Goal: Task Accomplishment & Management: Manage account settings

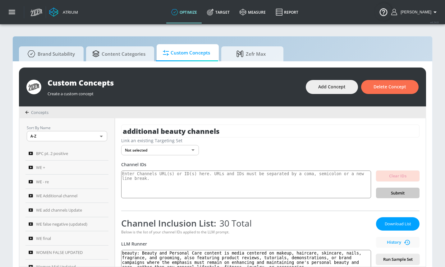
scroll to position [0, 2]
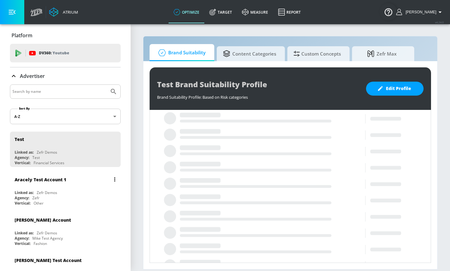
click at [35, 186] on div "Aracely Test Account 1" at bounding box center [67, 179] width 104 height 15
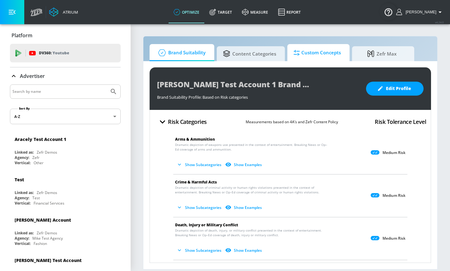
click at [331, 53] on span "Custom Concepts" at bounding box center [316, 52] width 47 height 15
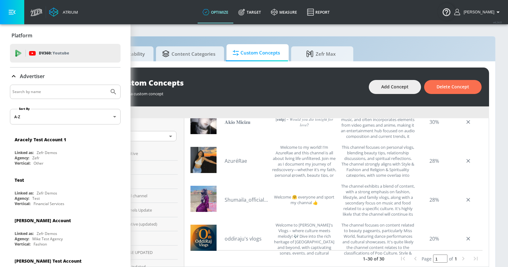
scroll to position [938, 0]
click at [231, 158] on link "AzuréRae" at bounding box center [247, 161] width 44 height 7
click at [399, 91] on button "Add Concept" at bounding box center [395, 87] width 52 height 14
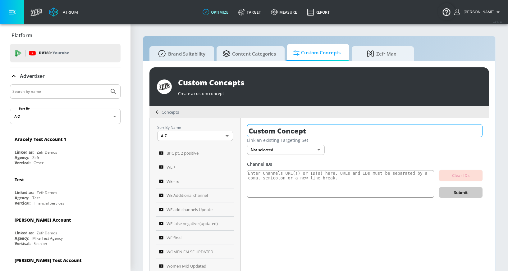
click at [288, 131] on input "Custom Concept" at bounding box center [365, 130] width 236 height 13
type input "extra bpc channels"
click at [445, 133] on icon "button" at bounding box center [477, 131] width 6 height 6
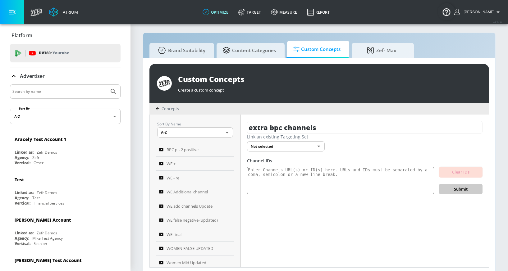
scroll to position [7, 0]
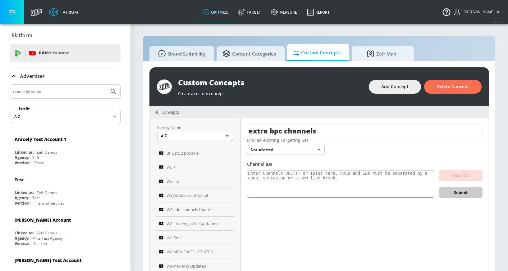
drag, startPoint x: 11, startPoint y: 10, endPoint x: 32, endPoint y: 25, distance: 26.1
click at [11, 10] on icon "button" at bounding box center [12, 12] width 7 height 7
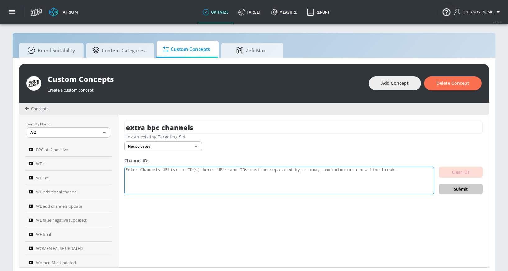
scroll to position [7, 0]
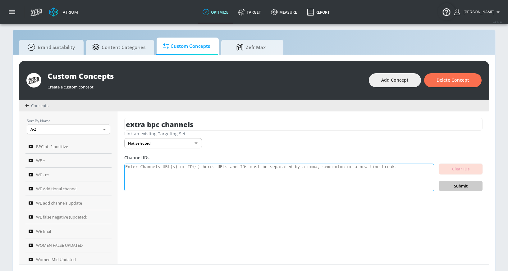
click at [219, 174] on textarea at bounding box center [279, 178] width 310 height 28
paste textarea "UCxYGy4-RkZ3NimrUJV04PlQ UCsKseh3Ukjy9309_hLld_YQ UCkaaZZIgezCLa6vJ7Gx90fg UCtS…"
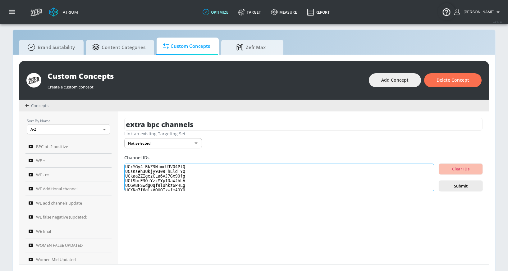
scroll to position [109, 0]
type textarea "UCxYGy4-RkZ3NimrUJV04PlQ UCsKseh3Ukjy9309_hLld_YQ UCkaaZZIgezCLa6vJ7Gx90fg UCtS…"
click at [445, 186] on span "Submit" at bounding box center [461, 186] width 34 height 7
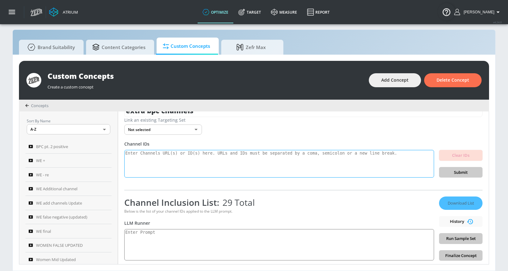
scroll to position [16, 0]
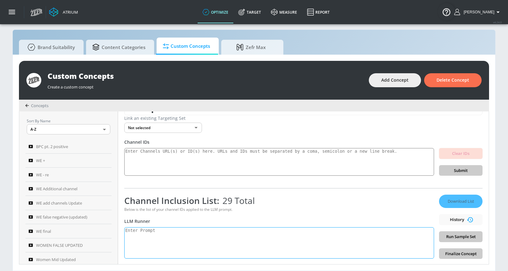
click at [190, 231] on textarea at bounding box center [279, 243] width 310 height 31
paste textarea ""beauty": "Beauty and Personal Care content can include but is not limited to m…"
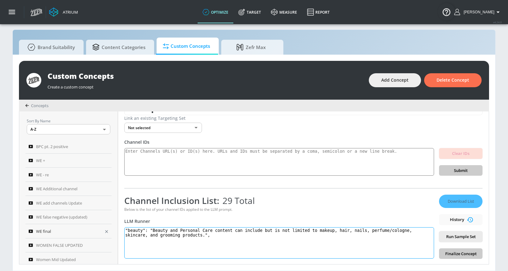
drag, startPoint x: 151, startPoint y: 229, endPoint x: 85, endPoint y: 228, distance: 66.2
click at [86, 229] on div "Sort By Name A-Z ASC ​ BPC pt. 2 positive WE + WE - re WE Additional channel WE…" at bounding box center [254, 188] width 470 height 153
click at [146, 231] on textarea "beauty": "Beauty and Personal Care content can include but is not limited to ma…" at bounding box center [279, 243] width 310 height 31
click at [151, 231] on textarea "beauty: "Beauty and Personal Care content can include but is not limited to mak…" at bounding box center [279, 243] width 310 height 31
click at [215, 234] on textarea "beauty: Beauty and Personal Care content can include but is not limited to make…" at bounding box center [279, 243] width 310 height 31
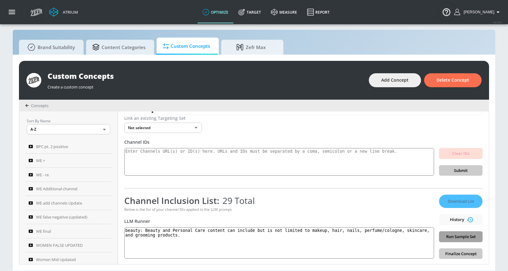
click at [445, 241] on button "Run Sample Set" at bounding box center [461, 237] width 44 height 11
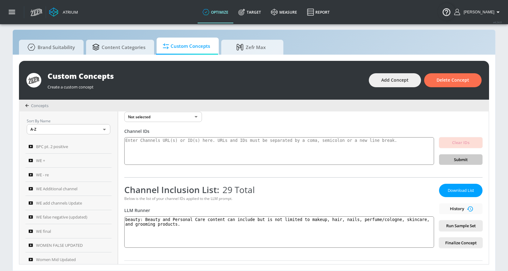
scroll to position [38, 0]
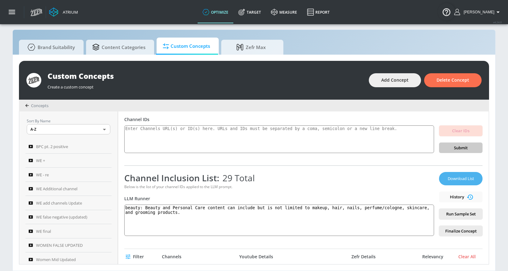
click at [445, 177] on span "Download List" at bounding box center [461, 178] width 31 height 7
drag, startPoint x: 146, startPoint y: 209, endPoint x: 159, endPoint y: 256, distance: 49.5
click at [159, 256] on div "extra bpc channels Link an existing Targeting Set Not selected none ​ Channel I…" at bounding box center [303, 188] width 371 height 153
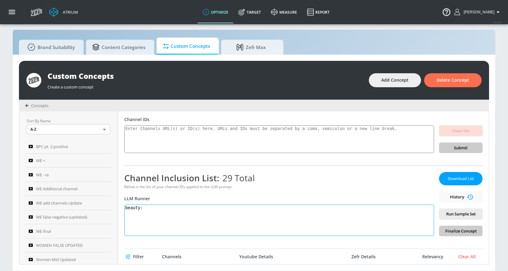
paste textarea "Beauty and Personal Care content is media centered on makeup, haircare, skincar…"
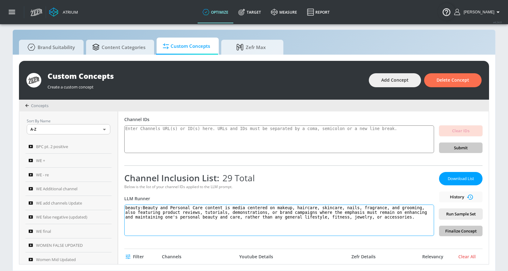
click at [146, 208] on textarea "beauty:Beauty and Personal Care content is media centered on makeup, haircare, …" at bounding box center [279, 220] width 310 height 31
click at [445, 217] on span "Run Sample Set" at bounding box center [461, 214] width 34 height 7
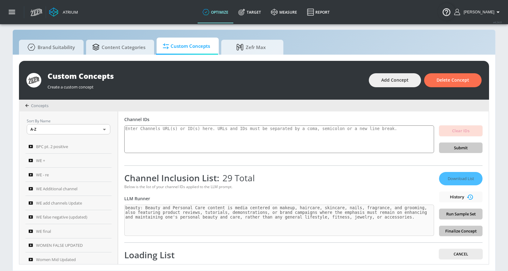
type textarea "beauty: Beauty and Personal Care content is media centered on makeup, haircare,…"
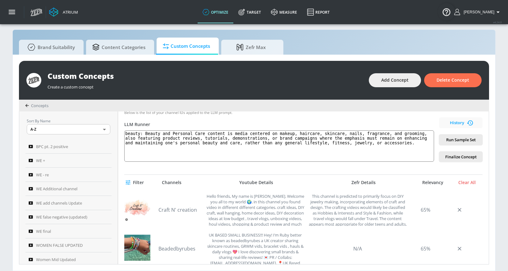
scroll to position [42, 0]
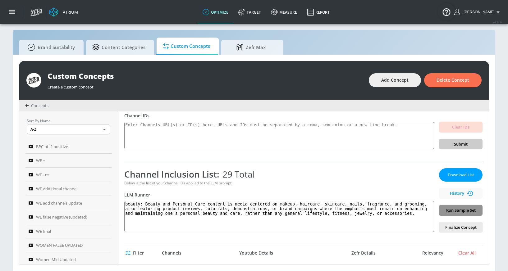
click at [445, 208] on span "Run Sample Set" at bounding box center [461, 210] width 34 height 7
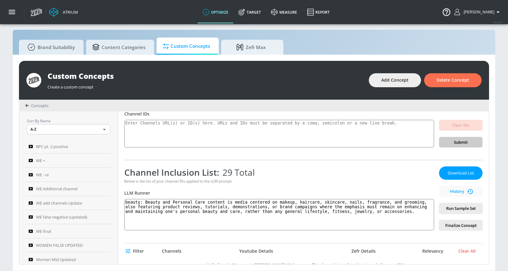
scroll to position [0, 0]
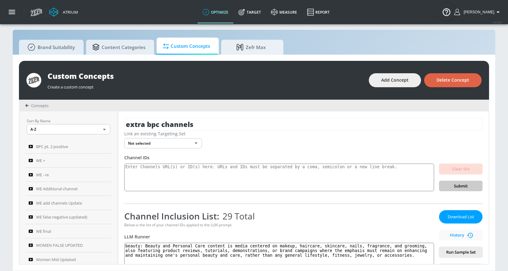
click at [445, 80] on span "Delete Concept" at bounding box center [453, 80] width 33 height 8
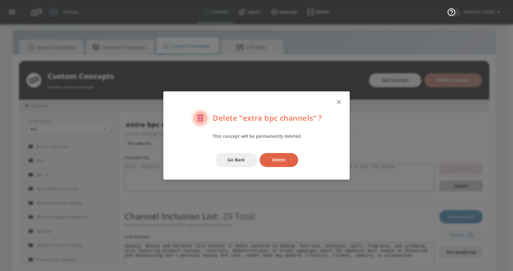
click at [278, 159] on span "Delete" at bounding box center [279, 160] width 14 height 8
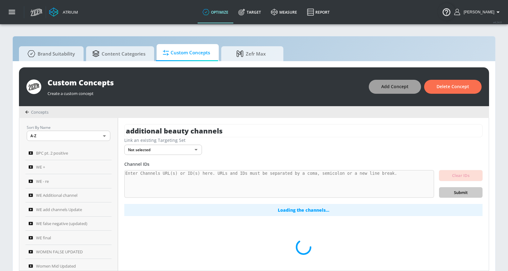
click at [402, 88] on span "Add Concept" at bounding box center [394, 87] width 27 height 8
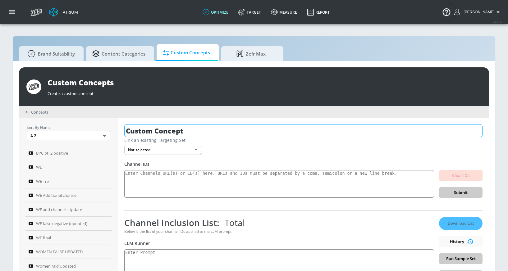
click at [214, 130] on input "Custom Concept" at bounding box center [303, 130] width 358 height 13
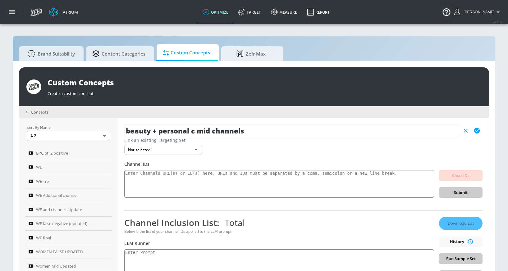
type input "beauty + personal c mid channels"
click at [445, 131] on button "button" at bounding box center [477, 130] width 11 height 11
click at [349, 177] on textarea at bounding box center [279, 184] width 310 height 28
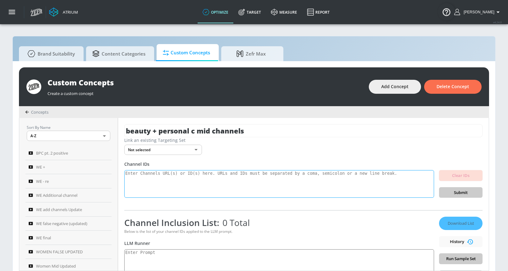
click at [286, 190] on textarea at bounding box center [279, 184] width 310 height 28
paste textarea "UCiYXiiN_i7nJuaSBfr131iA UCd4iuzS00c1F6L8rTn8WnVQ UCCn1GpHAsEEVKbxbdlA5OQA UCks…"
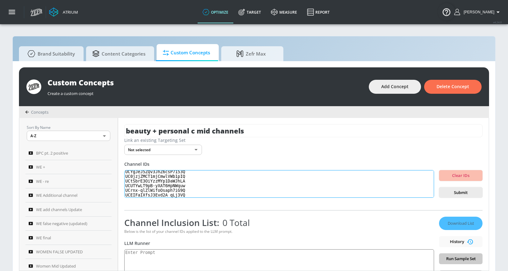
scroll to position [114, 0]
type textarea "UCiYXiiN_i7nJuaSBfr131iA UCd4iuzS00c1F6L8rTn8WnVQ UCCn1GpHAsEEVKbxbdlA5OQA UCks…"
click at [445, 190] on span "Submit" at bounding box center [461, 192] width 34 height 7
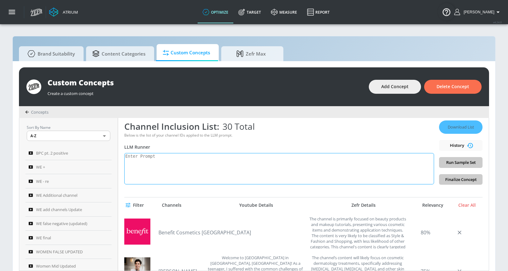
scroll to position [125, 0]
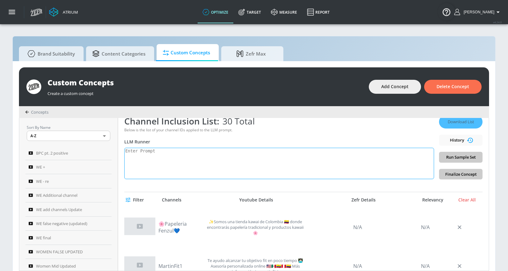
click at [210, 166] on textarea at bounding box center [279, 163] width 310 height 31
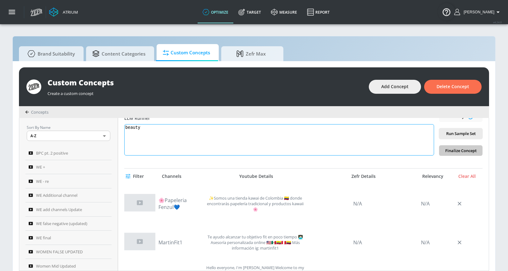
scroll to position [102, 0]
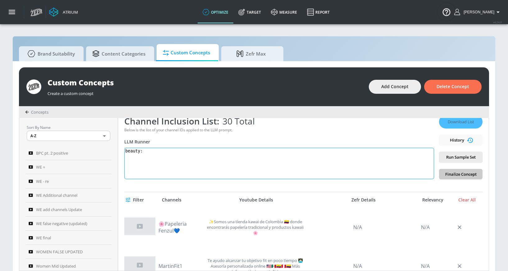
click at [202, 159] on textarea "beauty:" at bounding box center [279, 163] width 310 height 31
paste textarea ""beauty": "Beauty and Personal Care content can include but is not limited to m…"
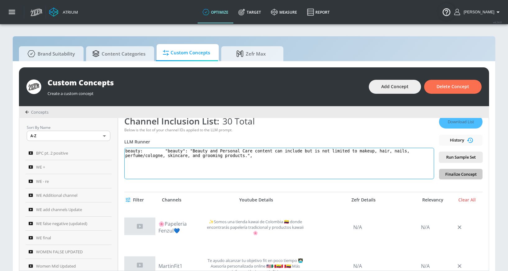
drag, startPoint x: 195, startPoint y: 150, endPoint x: 145, endPoint y: 151, distance: 49.4
click at [145, 152] on textarea "beauty: "beauty": "Beauty and Personal Care content can include but is not limi…" at bounding box center [279, 163] width 310 height 31
drag, startPoint x: 213, startPoint y: 157, endPoint x: 208, endPoint y: 157, distance: 5.0
click at [208, 157] on textarea "beauty: Beauty and Personal Care content can include but is not limited to make…" at bounding box center [279, 163] width 310 height 31
type textarea "beauty: Beauty and Personal Care content can include but is not limited to make…"
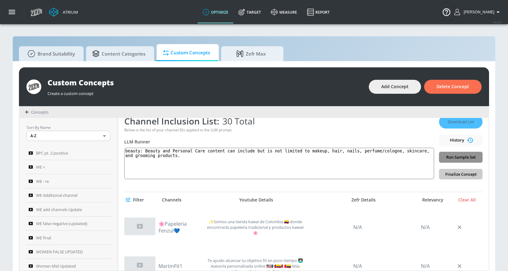
click at [445, 157] on span "Run Sample Set" at bounding box center [461, 157] width 34 height 7
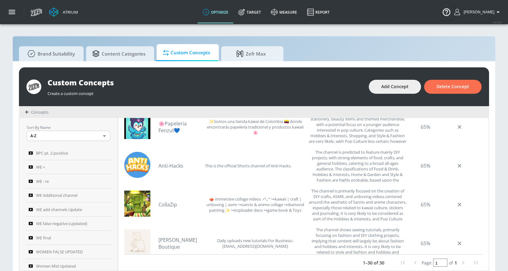
scroll to position [0, 0]
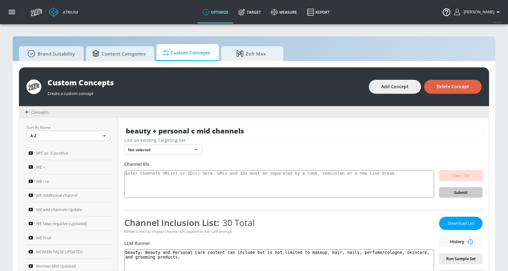
click at [445, 85] on span "Delete Concept" at bounding box center [453, 87] width 33 height 8
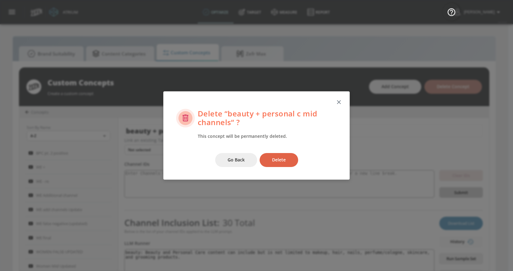
click at [274, 159] on span "Delete" at bounding box center [279, 160] width 14 height 8
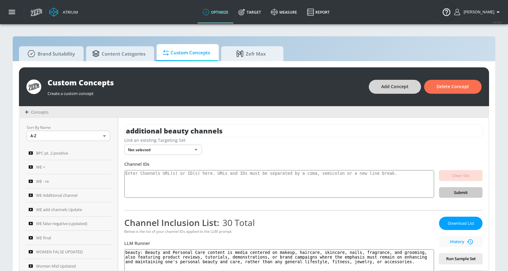
click at [393, 83] on button "Add Concept" at bounding box center [395, 87] width 52 height 14
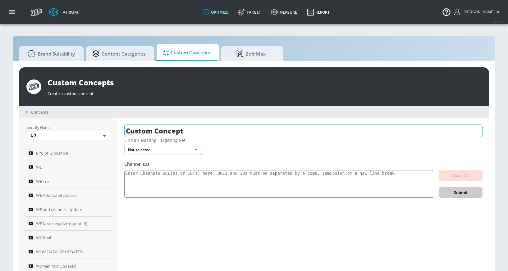
click at [184, 131] on input "Custom Concept" at bounding box center [303, 130] width 358 height 13
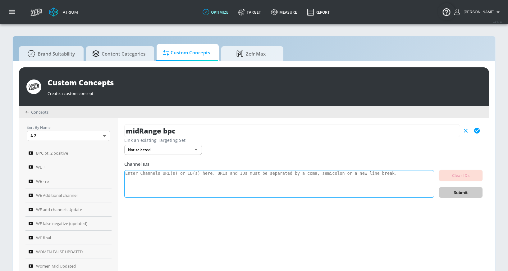
type input "midRange bpc"
click at [186, 183] on textarea at bounding box center [279, 184] width 310 height 28
paste textarea "UCOOQJoHXEEBMZ5sjznBi4Zg UCQ1IETnlhpBhdhSO2UTa55w UCxYbsHpgvdqtUITqFiVPMrg UCUd…"
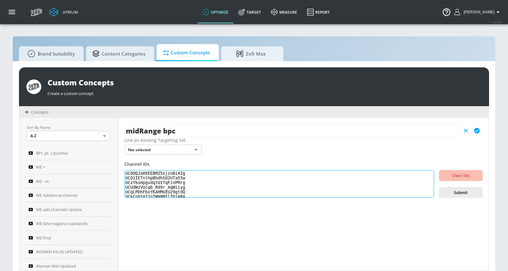
scroll to position [113, 0]
type textarea "UCOOQJoHXEEBMZ5sjznBi4Zg UCQ1IETnlhpBhdhSO2UTa55w UCxYbsHpgvdqtUITqFiVPMrg UCUd…"
click at [445, 190] on span "Submit" at bounding box center [461, 192] width 34 height 7
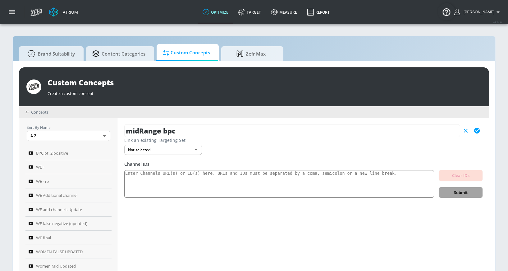
scroll to position [0, 0]
click at [445, 129] on icon "button" at bounding box center [477, 130] width 7 height 7
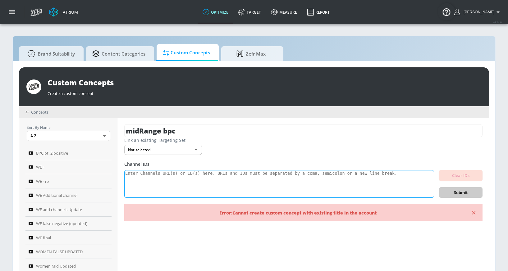
click at [216, 185] on textarea at bounding box center [279, 184] width 310 height 28
paste textarea "UCOOQJoHXEEBMZ5sjznBi4Zg UCQ1IETnlhpBhdhSO2UTa55w UCxYbsHpgvdqtUITqFiVPMrg UCUd…"
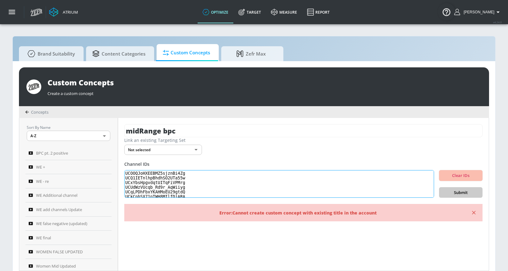
scroll to position [113, 0]
type textarea "UCOOQJoHXEEBMZ5sjznBi4Zg UCQ1IETnlhpBhdhSO2UTa55w UCxYbsHpgvdqtUITqFiVPMrg UCUd…"
click at [445, 189] on button "Submit" at bounding box center [461, 192] width 44 height 11
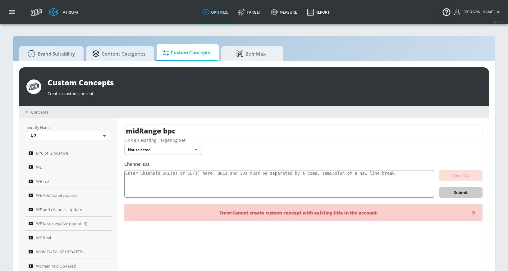
scroll to position [0, 0]
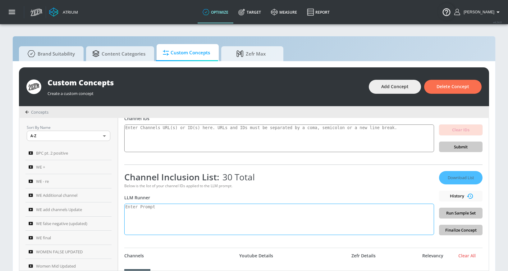
scroll to position [50, 0]
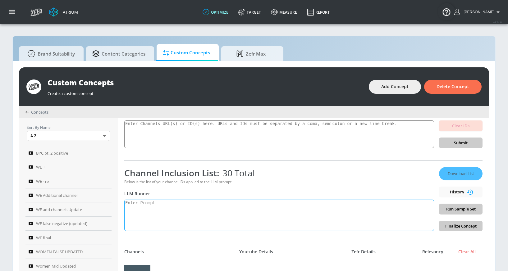
click at [155, 210] on textarea at bounding box center [279, 215] width 310 height 31
paste textarea ""beauty": "Beauty and Personal Care content can include but is not limited to m…"
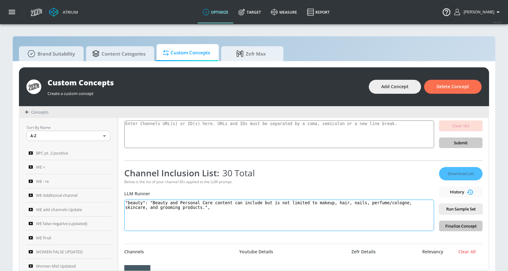
drag, startPoint x: 171, startPoint y: 203, endPoint x: 165, endPoint y: 203, distance: 5.9
click at [165, 203] on textarea ""beauty": "Beauty and Personal Care content can include but is not limited to m…" at bounding box center [279, 215] width 310 height 31
drag, startPoint x: 151, startPoint y: 204, endPoint x: 85, endPoint y: 202, distance: 66.3
click at [87, 206] on div "Sort By Name A-Z ASC ​ BPC pt. 2 positive WE + WE - re WE Additional channel WE…" at bounding box center [254, 194] width 470 height 153
click at [140, 202] on textarea ""beauty "Beauty and Personal Care content can include but is not limited to mak…" at bounding box center [279, 215] width 310 height 31
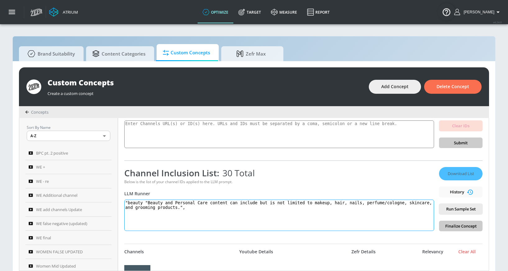
drag, startPoint x: 150, startPoint y: 202, endPoint x: 119, endPoint y: 204, distance: 30.9
click at [119, 204] on div "Sort By Name A-Z ASC ​ BPC pt. 2 positive WE + WE - re WE Additional channel WE…" at bounding box center [254, 194] width 470 height 153
click at [143, 205] on textarea "beauty "Beauty and Personal Care content can include but is not limited to make…" at bounding box center [279, 215] width 310 height 31
click at [150, 202] on textarea "beauty: "Beauty and Personal Care content can include but is not limited to mak…" at bounding box center [279, 215] width 310 height 31
click at [221, 209] on textarea "beauty: Beauty and Personal Care content can include but is not limited to make…" at bounding box center [279, 215] width 310 height 31
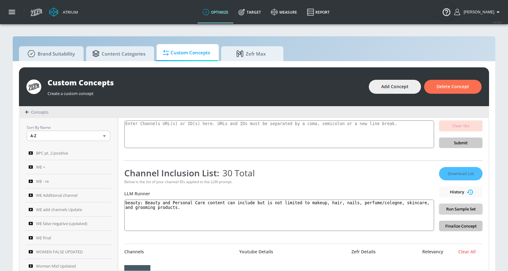
click at [445, 210] on span "Run Sample Set" at bounding box center [461, 209] width 34 height 7
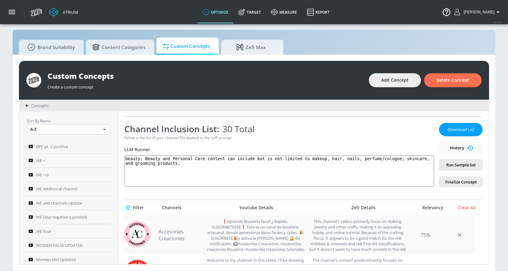
scroll to position [31, 0]
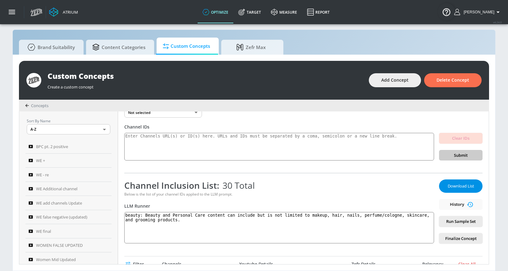
click at [445, 187] on span "Download List" at bounding box center [461, 186] width 31 height 7
drag, startPoint x: 149, startPoint y: 217, endPoint x: 194, endPoint y: 236, distance: 48.9
click at [194, 236] on textarea "beauty: Beauty and Personal Care content can include but is not limited to make…" at bounding box center [279, 227] width 310 height 31
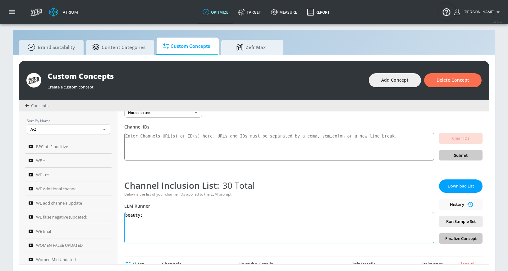
paste textarea "Beauty and Personal Care content is media centered on makeup, haircare, skincar…"
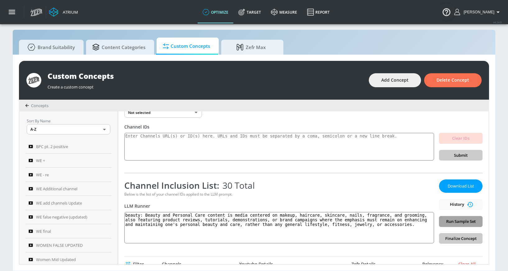
drag, startPoint x: 462, startPoint y: 224, endPoint x: 444, endPoint y: 225, distance: 18.0
click at [445, 224] on span "Run Sample Set" at bounding box center [461, 221] width 34 height 7
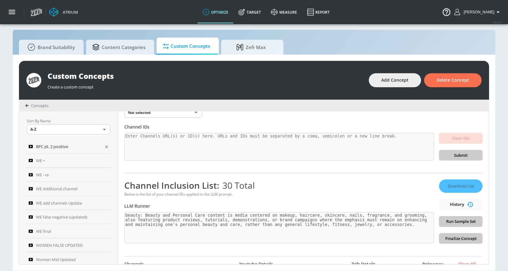
type textarea "beauty: Beauty and Personal Care content is media centered on makeup, haircare,…"
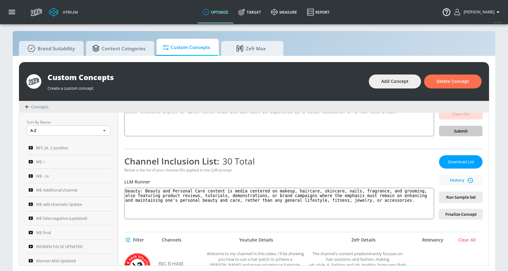
scroll to position [17, 0]
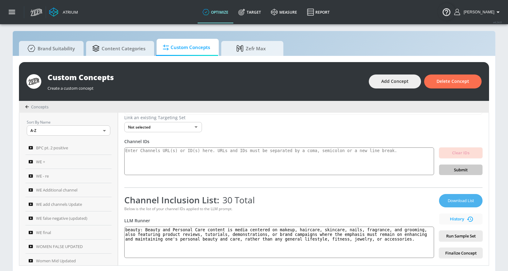
click at [445, 199] on span "Download List" at bounding box center [461, 200] width 31 height 7
click at [364, 21] on div "Atrium optimize Target measure Report optimize Target measure Report v 4.24.0 […" at bounding box center [267, 12] width 481 height 24
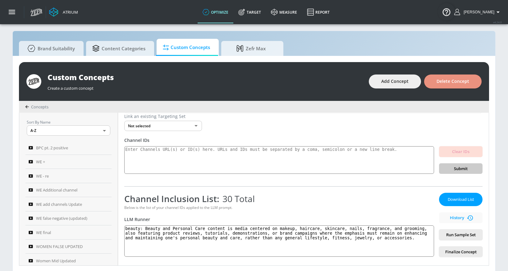
click at [442, 81] on span "Delete Concept" at bounding box center [453, 82] width 33 height 8
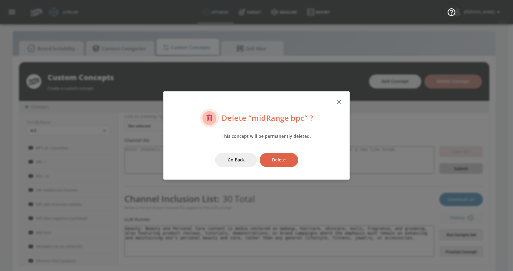
click at [282, 159] on span "Delete" at bounding box center [279, 160] width 14 height 8
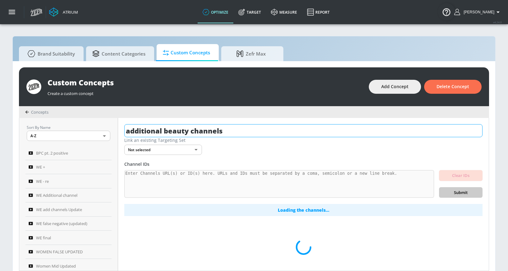
click at [201, 132] on input "additional beauty channels" at bounding box center [303, 130] width 358 height 13
click at [201, 133] on input "additional beauty channels" at bounding box center [303, 130] width 358 height 13
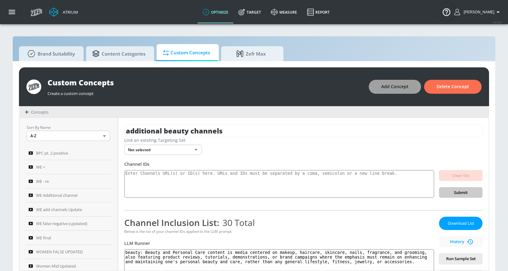
click at [406, 83] on button "Add Concept" at bounding box center [395, 87] width 52 height 14
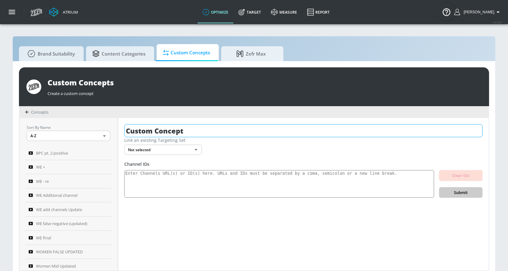
click at [213, 129] on input "Custom Concept" at bounding box center [303, 130] width 358 height 13
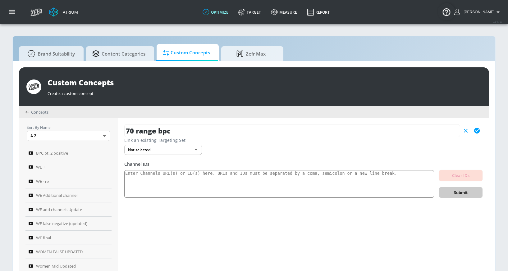
type input "70 range bpc"
click at [445, 130] on icon "button" at bounding box center [477, 131] width 6 height 6
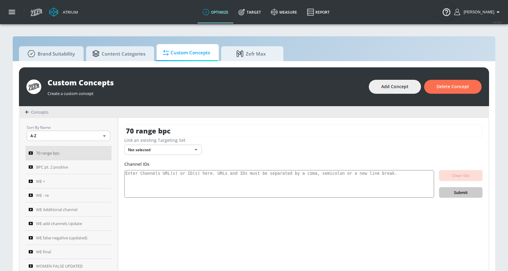
click at [230, 185] on textarea at bounding box center [279, 184] width 310 height 28
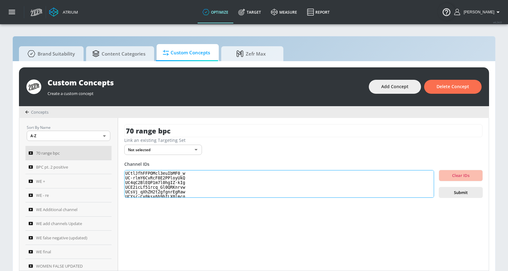
scroll to position [113, 0]
type textarea "UCtlJfhFFPOMcl3euIbMF0_w UC-rlmY6CvRcF8E2PPloyUkQ UC4qC2BlEQP1m7l0hgIZ-kIg UCE2…"
click at [445, 187] on button "Submit" at bounding box center [461, 192] width 44 height 11
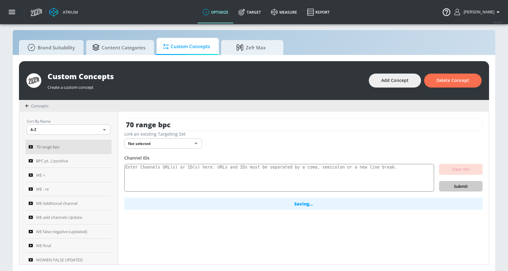
scroll to position [7, 0]
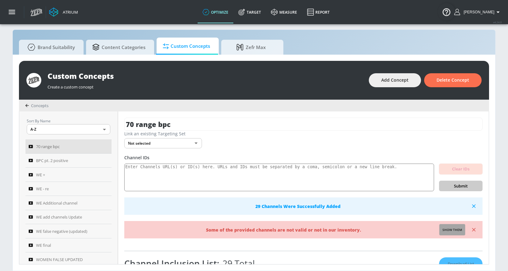
click at [445, 229] on span "Show them" at bounding box center [453, 231] width 20 height 6
type textarea "Invalid channels: UC6tHlRbeGGUjfJanaCJxmZQ"
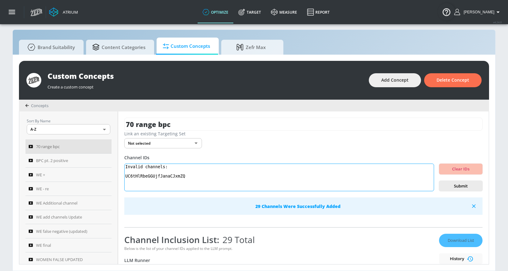
drag, startPoint x: 189, startPoint y: 177, endPoint x: 118, endPoint y: 167, distance: 72.5
click at [118, 167] on div "Sort By Name A-Z ASC ​ 70 range bpc BPC pt. 2 positive WE + WE - re WE Addition…" at bounding box center [254, 188] width 470 height 153
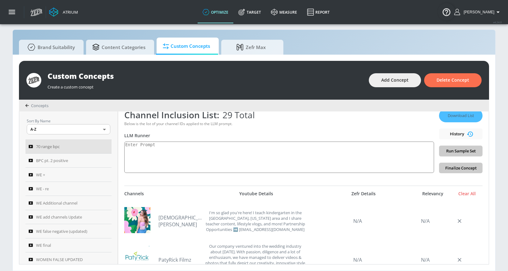
scroll to position [95, 0]
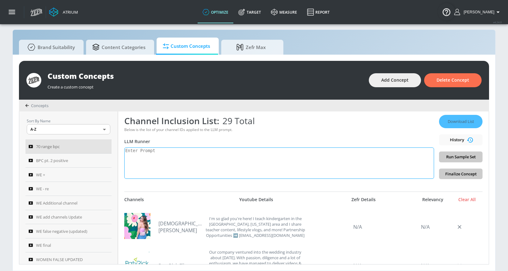
paste textarea ""beauty": "Beauty and Personal Care content can include but is not limited to m…"
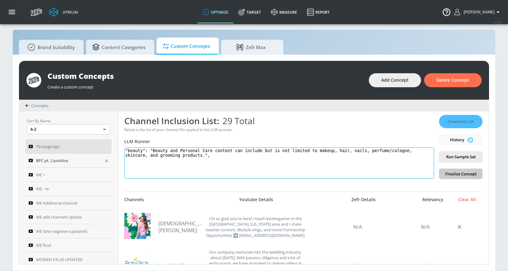
drag, startPoint x: 150, startPoint y: 150, endPoint x: 98, endPoint y: 155, distance: 52.5
click at [98, 155] on div "Sort By Name A-Z ASC ​ 70 range bpc BPC pt. 2 positive WE + WE - re WE Addition…" at bounding box center [254, 188] width 470 height 153
click at [152, 151] on textarea ""beauty": "Beauty and Personal Care content can include but is not limited to m…" at bounding box center [279, 163] width 310 height 31
drag, startPoint x: 150, startPoint y: 151, endPoint x: 127, endPoint y: 151, distance: 22.7
click at [127, 151] on textarea ""beauty": "Beauty and Personal Care content can include but is not limited to m…" at bounding box center [279, 163] width 310 height 31
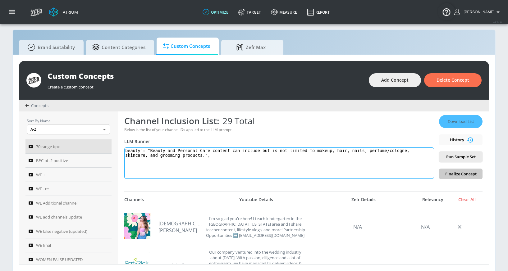
click at [146, 150] on textarea "beauty": "Beauty and Personal Care content can include but is not limited to ma…" at bounding box center [279, 163] width 310 height 31
click at [150, 150] on textarea "beauty: "Beauty and Personal Care content can include but is not limited to mak…" at bounding box center [279, 163] width 310 height 31
click at [214, 157] on textarea "beauty: Beauty and Personal Care content can include but is not limited to make…" at bounding box center [279, 163] width 310 height 31
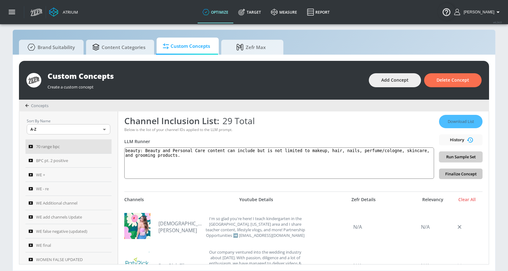
click at [445, 155] on span "Run Sample Set" at bounding box center [461, 157] width 34 height 7
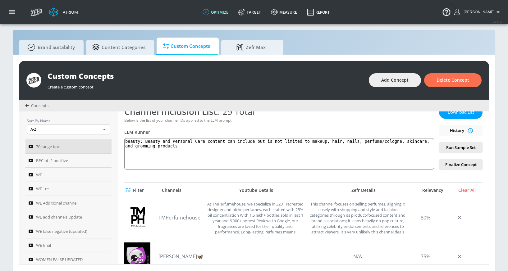
scroll to position [16, 0]
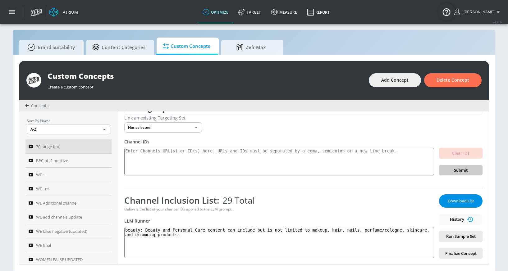
click at [445, 199] on span "Download List" at bounding box center [461, 201] width 31 height 7
drag, startPoint x: 147, startPoint y: 231, endPoint x: 214, endPoint y: 246, distance: 68.9
click at [214, 246] on textarea "beauty: Beauty and Personal Care content can include but is not limited to make…" at bounding box center [279, 242] width 310 height 31
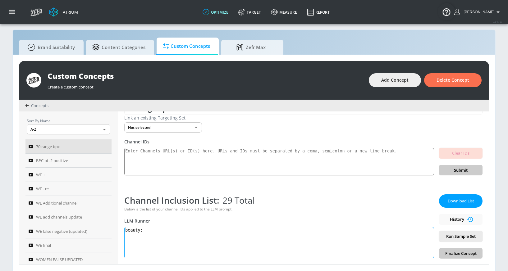
click at [153, 232] on textarea "beauty:" at bounding box center [279, 242] width 310 height 31
paste textarea "Beauty and Personal Care content is media centered on makeup, haircare, skincar…"
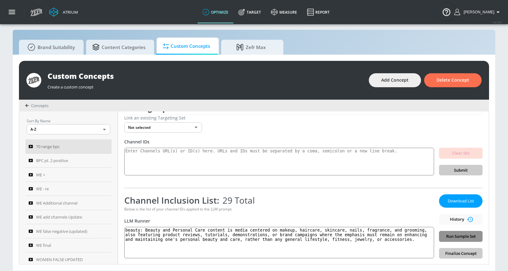
click at [445, 236] on span "Run Sample Set" at bounding box center [461, 236] width 34 height 7
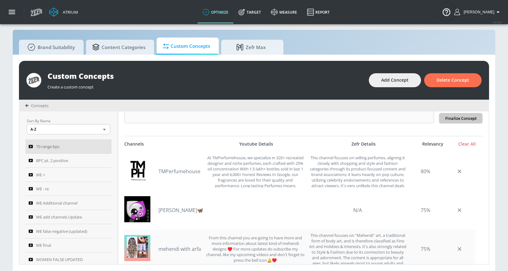
scroll to position [1, 0]
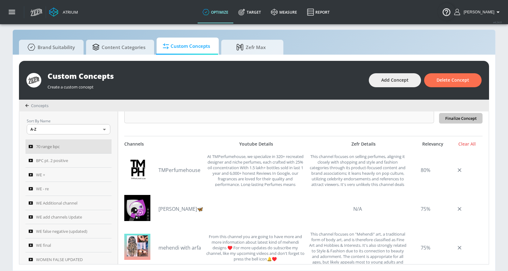
type textarea "beauty: Beauty and Personal Care content is media centered on makeup, haircare,…"
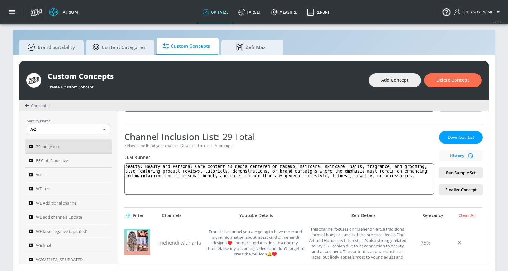
scroll to position [45, 0]
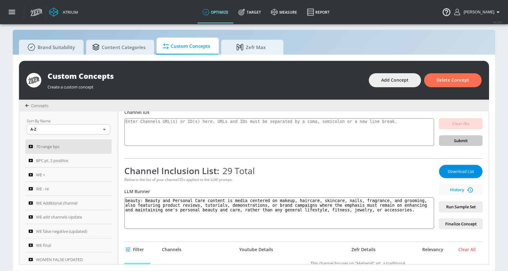
click at [445, 175] on span "Download List" at bounding box center [461, 171] width 31 height 7
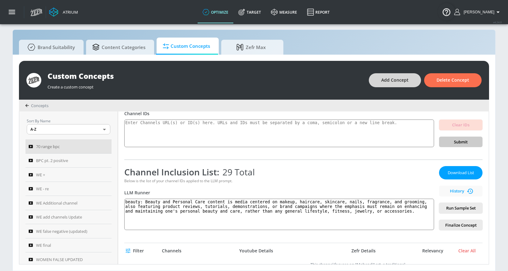
click at [401, 81] on span "Add Concept" at bounding box center [394, 80] width 27 height 8
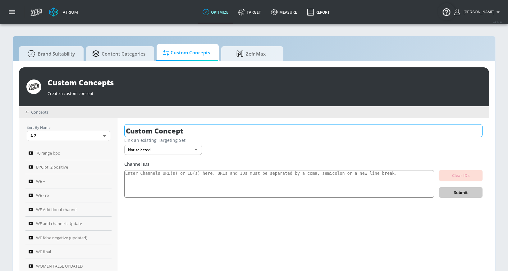
click at [201, 131] on input "Custom Concept" at bounding box center [303, 130] width 358 height 13
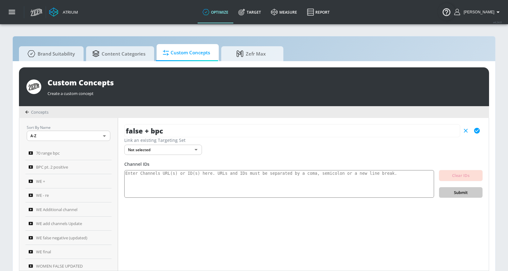
type input "false + bpc"
click at [445, 132] on icon "button" at bounding box center [477, 131] width 6 height 6
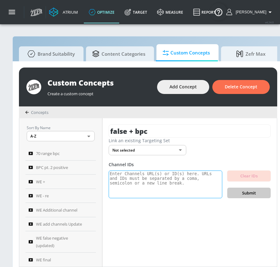
click at [145, 180] on textarea at bounding box center [166, 184] width 114 height 28
paste textarea "UCTtQ1LhVS2zhHwt3EeEcMGA"
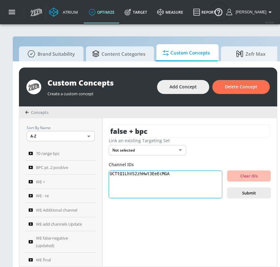
paste textarea "UC9TdltrSVIIkjskK42cd0DQ"
paste textarea "UC2GOXaHcXu2W9PsizNcI-5w"
paste textarea "UCPBA5yRvI1joi3KchVop3kg"
paste textarea "UCw9F2N1GzRmWsTNe4_OFuYA"
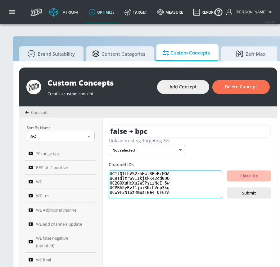
scroll to position [2, 0]
paste textarea "UCb7qsyOf_stroAn-aUlEoDw"
paste textarea "UCX_ZFddmU7qZSF5X1zwWXfg"
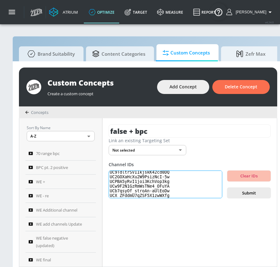
scroll to position [11, 0]
paste textarea "UCO9SnDrebQl1yv-YW4l4v8w"
paste textarea "UCNQ0xB5Sd7I00LhZ90IJpEg"
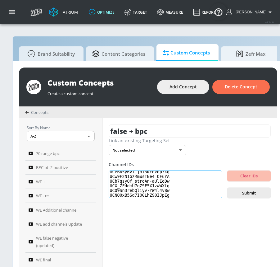
paste textarea "UCCjSrUeMR9RMHdJHU3x493A"
paste textarea "UC8bLOUZ3v0dHXu9Xvus4_9Q"
paste textarea "UCzf6tZN-LcRxFtlZaJ0N0KQ"
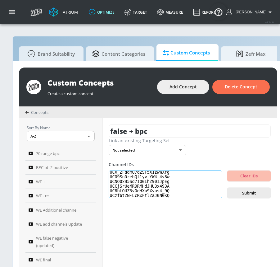
scroll to position [34, 0]
paste textarea "UCwp_a_pcdYuV6dJjD5azqwg"
paste textarea "UCtNU7Bly6NlAxUMfSxytrXQ"
paste textarea "UCjzowVVNC7a6lfudhS4pmzQ UCiWZ5HisB6jQZlGwKW1k3CA UCiBnbSClLl2pyvzI1xB17sw"
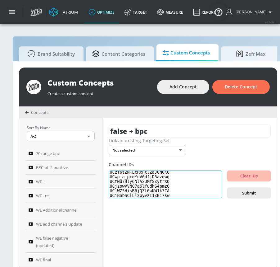
scroll to position [58, 0]
paste textarea "UCfDzqmHMukbLdFPYQc5RfnQ"
paste textarea "UCUmbl9oqCr-5y-gHGkOCdIQ"
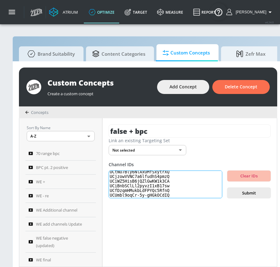
paste textarea "UCPpV5w8_Km7PZsgZFPp53GA"
paste textarea "UCH38iQcNh8T259fLcCophig UCGBsczVe3jx-38-pyV_moYw"
paste textarea "UCC4F8jk0OuV5F35lOcOOxDQ"
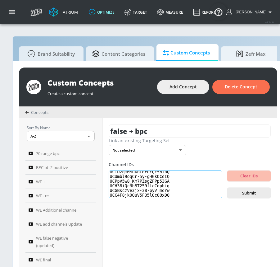
paste textarea "UC5r9sXRZiKr6BPJfEqCoTOA"
click at [193, 196] on textarea "UCTtQ1LhVS2zhHwt3EeEcMGA UC9TdltrSVIIkjskK42cd0DQ UC2GOXaHcXu2W9PsizNcI-5w UCPB…" at bounding box center [166, 184] width 114 height 28
paste textarea "UC04qTOzGe7T62fZiRPPcgzA UC-WnEsAPdkBvIT9jVlLGr2w"
paste textarea "UCWFBZqRmWhsbA7tA3fnDhKg"
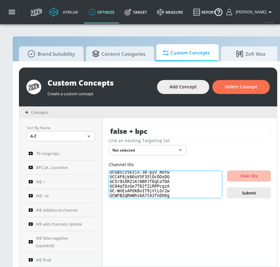
scroll to position [104, 0]
paste textarea "UCFR51lgVpM0T2pU5nR3p_fw"
paste textarea "UC7aOuOGnBvy5wRSO5ijnRaA"
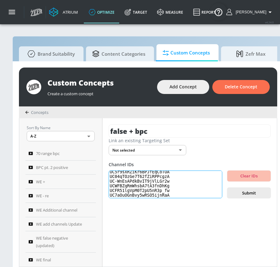
paste textarea "UC39B3TLN6kdIY5Dt14OLRDg"
paste textarea "UCkllTyYrWF11b-I-IceL8sA"
paste textarea "UCaKGH5h5lLyFY8micYLjJqA UC_Yqe8akzUwSNHmqSYdeLfg UCUmCFWXv_M5b6zbT37cKSnw"
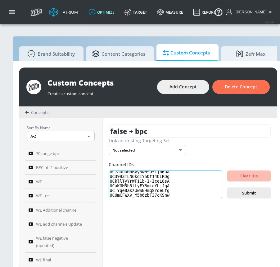
paste textarea "UCG9Xp5Dh2p6ZB4iRGRiqvSw"
paste textarea "UC-ycVwYt4nos9VNZsM4M5UQ"
paste textarea "UCWiZRRGwM4g5kQ9ydaQcSPA UCRMdfmhAEjbRSsSoQIOsKJA"
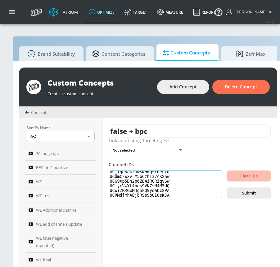
paste textarea "UCMSvR6D_UK1jSHulrU4remw"
drag, startPoint x: 180, startPoint y: 195, endPoint x: 110, endPoint y: 195, distance: 70.0
click at [110, 195] on div "false + bpc Link an existing Targeting Set Not selected none ​ Channel IDs Clea…" at bounding box center [190, 192] width 175 height 148
paste textarea "UCe_xKIRXV7ltJ6rTGmU-FFA"
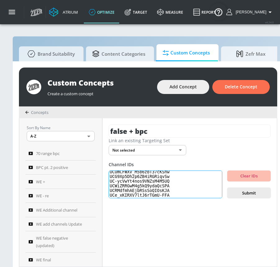
scroll to position [160, 0]
paste textarea "UCtI2bW6yuBlAhXE9h3vdemg"
paste textarea "UCQlSllogJeYXPkViROYXRGg"
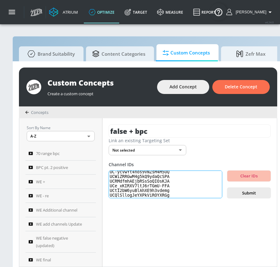
paste textarea "UC7Ef44FlgfX1QJMgDBwc-rA"
paste textarea "UC56VYqAceenlW8R446KXVGQ"
paste textarea "UCDWx0fqPtohHIsTrINWwbDg"
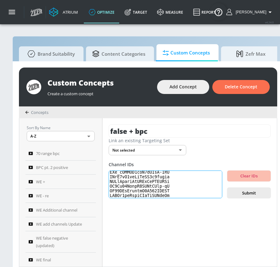
scroll to position [183, 0]
paste textarea "UCqA3xw5h68aOllieY7cN-sA"
paste textarea "UCbVfnwAq3B7pCzworLbHzFA"
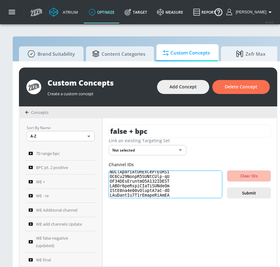
paste textarea "UC-cQWQHcIAhWjtTkbc5HIqg"
type textarea "UCTtQ1LhVS2zhHwt3EeEcMGA UC9TdltrSVIIkjskK42cd0DQ UC2GOXaHcXu2W9PsizNcI-5w UCPB…"
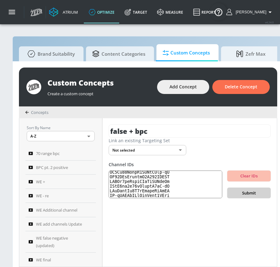
click at [256, 192] on span "Submit" at bounding box center [250, 192] width 34 height 7
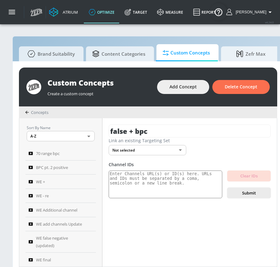
scroll to position [0, 0]
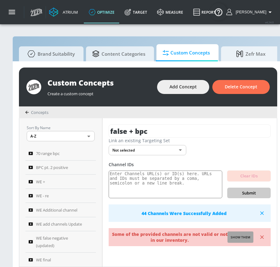
click at [240, 234] on span "Show them" at bounding box center [241, 237] width 20 height 6
type textarea "Invalid channels: UCC4F8jk0OuV5F35lOcOOxDQ UC_Yqe8akzUwSNHmqSYdeLfg UCPpV5w8_Km…"
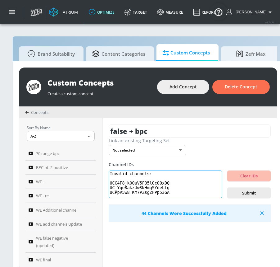
drag, startPoint x: 175, startPoint y: 193, endPoint x: 121, endPoint y: 182, distance: 55.4
click at [120, 182] on textarea "Invalid channels: UCC4F8jk0OuV5F35lOcOOxDQ UC_Yqe8akzUwSNHmqSYdeLfg UCPpV5w8_Km…" at bounding box center [166, 184] width 114 height 28
click at [122, 182] on textarea "Invalid channels: UCC4F8jk0OuV5F35lOcOOxDQ UC_Yqe8akzUwSNHmqSYdeLfg UCPpV5w8_Km…" at bounding box center [166, 184] width 114 height 28
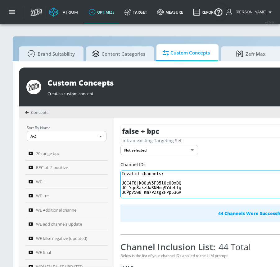
click at [122, 182] on div "false + bpc Link an existing Targeting Set Not selected none ​ Channel IDs Inva…" at bounding box center [266, 192] width 305 height 148
click at [168, 187] on textarea "Invalid channels: UCC4F8jk0OuV5F35lOcOOxDQ UC_Yqe8akzUwSNHmqSYdeLfg UCPpV5w8_Km…" at bounding box center [243, 184] width 244 height 28
click at [170, 186] on textarea "Invalid channels: UCC4F8jk0OuV5F35lOcOOxDQ UC_Yqe8akzUwSNHmqSYdeLfg UCPpV5w8_Km…" at bounding box center [243, 184] width 244 height 28
click at [170, 185] on textarea "Invalid channels: UCC4F8jk0OuV5F35lOcOOxDQ UC_Yqe8akzUwSNHmqSYdeLfg UCPpV5w8_Km…" at bounding box center [243, 184] width 244 height 28
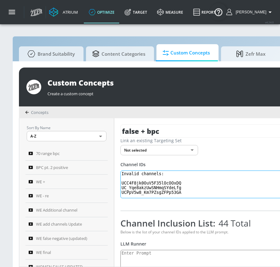
click at [171, 182] on textarea "Invalid channels: UCC4F8jk0OuV5F35lOcOOxDQ UC_Yqe8akzUwSNHmqSYdeLfg UCPpV5w8_Km…" at bounding box center [243, 184] width 244 height 28
click at [142, 190] on textarea "Invalid channels: UCC4F8jk0OuV5F35lOcOOxDQ UC_Yqe8akzUwSNHmqSYdeLfg UCPpV5w8_Km…" at bounding box center [243, 184] width 244 height 28
click at [142, 189] on textarea "Invalid channels: UCC4F8jk0OuV5F35lOcOOxDQ UC_Yqe8akzUwSNHmqSYdeLfg UCPpV5w8_Km…" at bounding box center [243, 184] width 244 height 28
click at [151, 192] on textarea "Invalid channels: UCC4F8jk0OuV5F35lOcOOxDQ UC_Yqe8akzUwSNHmqSYdeLfg UCPpV5w8_Km…" at bounding box center [243, 184] width 244 height 28
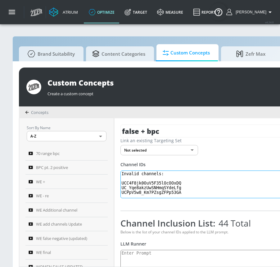
click at [151, 192] on textarea "Invalid channels: UCC4F8jk0OuV5F35lOcOOxDQ UC_Yqe8akzUwSNHmqSYdeLfg UCPpV5w8_Km…" at bounding box center [243, 184] width 244 height 28
drag, startPoint x: 193, startPoint y: 192, endPoint x: 126, endPoint y: 172, distance: 70.3
click at [126, 172] on textarea "Invalid channels: UCC4F8jk0OuV5F35lOcOOxDQ UC_Yqe8akzUwSNHmqSYdeLfg UCPpV5w8_Km…" at bounding box center [243, 184] width 244 height 28
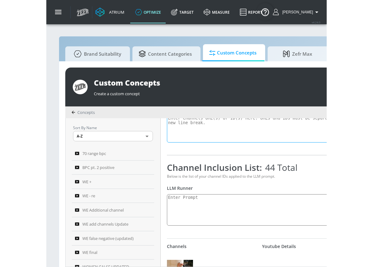
scroll to position [58, 0]
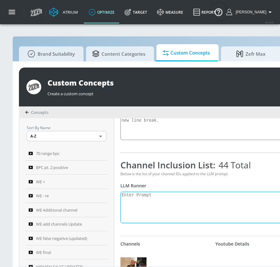
drag, startPoint x: 163, startPoint y: 210, endPoint x: 142, endPoint y: 205, distance: 21.6
click at [163, 210] on textarea at bounding box center [243, 207] width 244 height 31
paste textarea "Beauty and Personal Care content is media centered on makeup, haircare, skincar…"
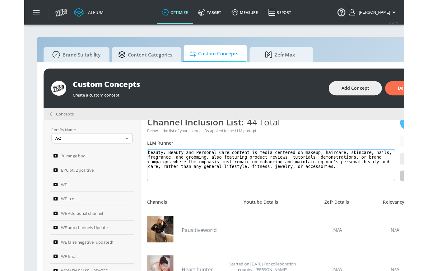
scroll to position [109, 0]
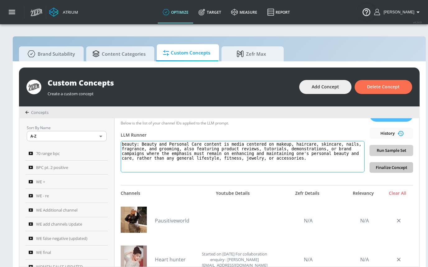
type textarea "beauty: Beauty and Personal Care content is media centered on makeup, haircare,…"
click at [394, 151] on span "Run Sample Set" at bounding box center [391, 150] width 34 height 7
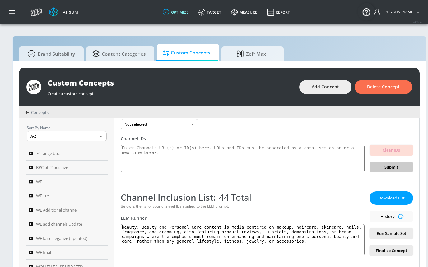
scroll to position [29, 0]
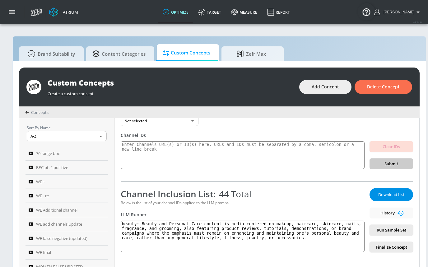
click at [387, 190] on button "Download List" at bounding box center [391, 194] width 44 height 13
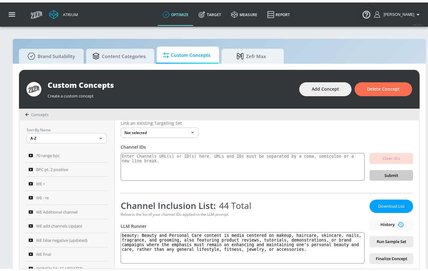
scroll to position [0, 0]
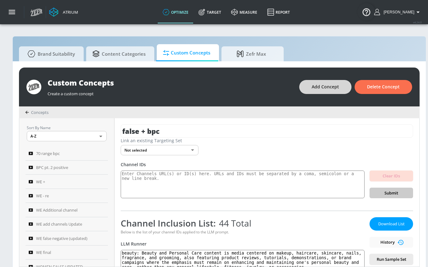
click at [336, 88] on span "Add Concept" at bounding box center [325, 87] width 27 height 8
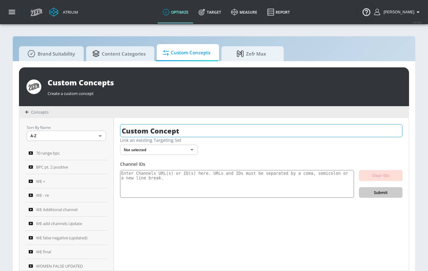
click at [197, 133] on input "Custom Concept" at bounding box center [261, 130] width 282 height 13
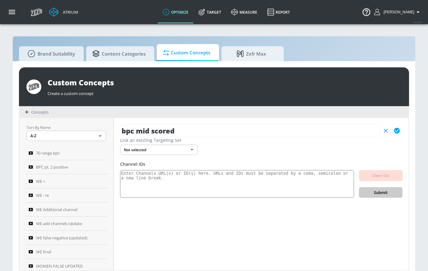
type input "bpc mid scored"
click at [396, 132] on icon "button" at bounding box center [396, 130] width 7 height 7
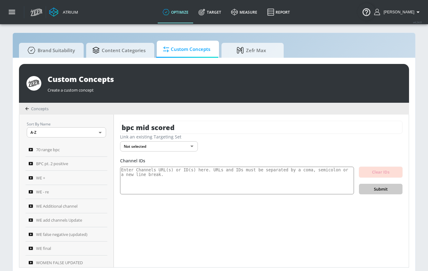
scroll to position [7, 0]
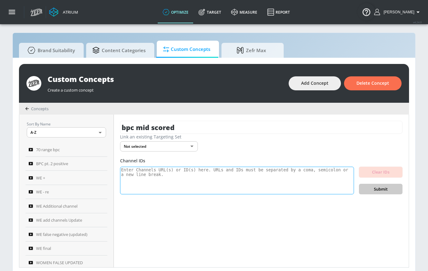
scroll to position [7, 0]
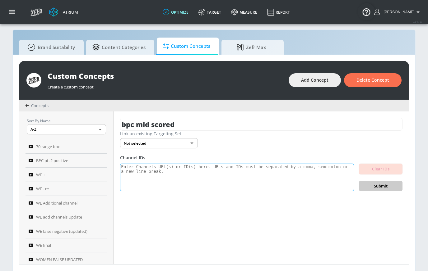
click at [244, 172] on textarea at bounding box center [237, 178] width 234 height 28
paste textarea "UC3hSz1lz0HyEemLw2kkmOlg UC3Lks0M_ijC0CTlTL-K3pqg UCTYzE_dtkhjf8drgp145K9Q UCO7…"
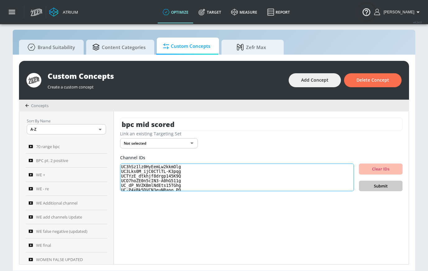
scroll to position [113, 0]
type textarea "UC3hSz1lz0HyEemLw2kkmOlg UC3Lks0M_ijC0CTlTL-K3pqg UCTYzE_dtkhjf8drgp145K9Q UCO7…"
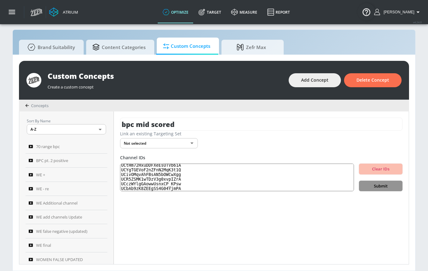
click at [374, 187] on span "Submit" at bounding box center [381, 186] width 34 height 7
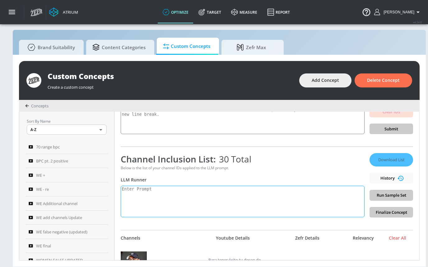
scroll to position [59, 0]
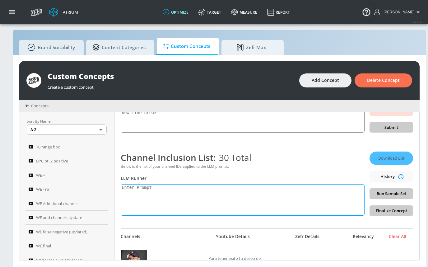
click at [159, 199] on textarea at bounding box center [243, 199] width 244 height 31
paste textarea ""beauty": "Beauty and Personal Care content can include but is not limited to m…"
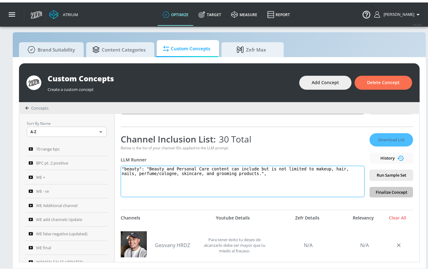
scroll to position [79, 0]
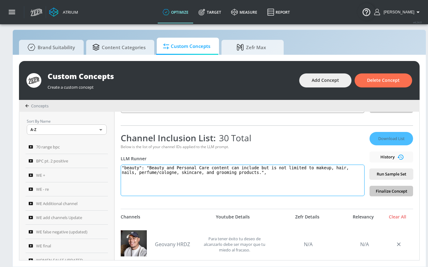
drag, startPoint x: 148, startPoint y: 167, endPoint x: 128, endPoint y: 170, distance: 19.7
click at [128, 170] on textarea ""beauty": "Beauty and Personal Care content can include but is not limited to m…" at bounding box center [243, 179] width 244 height 31
click at [144, 168] on textarea "beauty": "Beauty and Personal Care content can include but is not limited to ma…" at bounding box center [243, 179] width 244 height 31
click at [149, 168] on textarea "beauty: "Beauty and Personal Care content can include but is not limited to mak…" at bounding box center [243, 179] width 244 height 31
click at [251, 172] on textarea "beauty: Beauty and Personal Care content can include but is not limited to make…" at bounding box center [243, 179] width 244 height 31
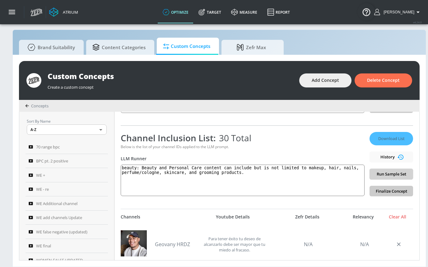
click at [407, 174] on span "Run Sample Set" at bounding box center [391, 173] width 34 height 7
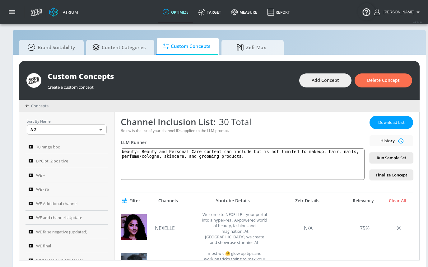
scroll to position [95, 0]
click at [386, 126] on span "Download List" at bounding box center [391, 122] width 31 height 7
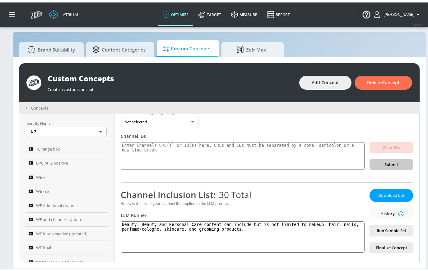
scroll to position [39, 0]
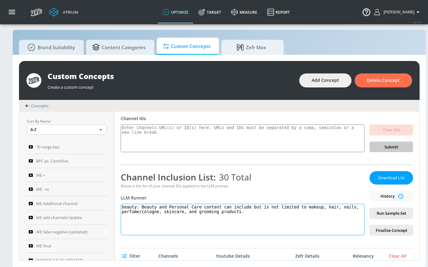
drag, startPoint x: 147, startPoint y: 206, endPoint x: 164, endPoint y: 227, distance: 26.9
click at [160, 229] on textarea "beauty: Beauty and Personal Care content can include but is not limited to make…" at bounding box center [243, 219] width 244 height 31
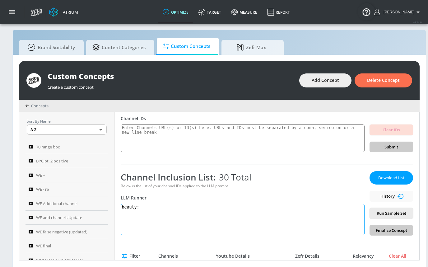
click at [128, 207] on textarea "beauty:" at bounding box center [243, 219] width 244 height 31
click at [162, 213] on textarea "beauty:" at bounding box center [243, 219] width 244 height 31
paste textarea "Beauty and Personal Care content is media centered on makeup, haircare, skincar…"
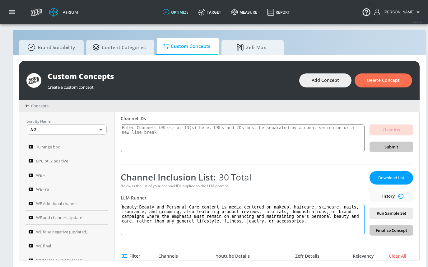
click at [144, 205] on textarea "beauty:Beauty and Personal Care content is media centered on makeup, haircare, …" at bounding box center [243, 219] width 244 height 31
click at [143, 205] on textarea "beauty:Beauty and Personal Care content is media centered on makeup, haircare, …" at bounding box center [243, 219] width 244 height 31
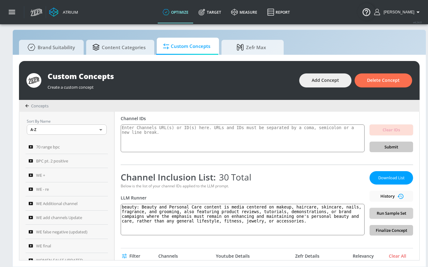
click at [396, 210] on span "Run Sample Set" at bounding box center [391, 213] width 34 height 7
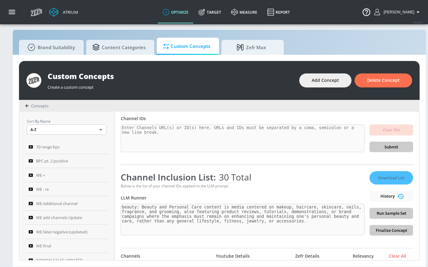
type textarea "beauty: Beauty and Personal Care content is media centered on makeup, haircare,…"
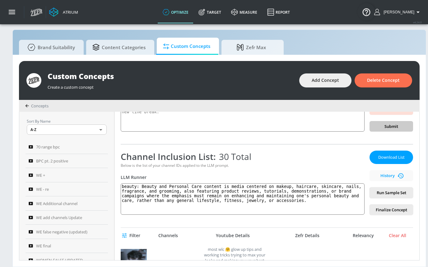
scroll to position [60, 0]
click at [395, 153] on span "Download List" at bounding box center [391, 156] width 31 height 7
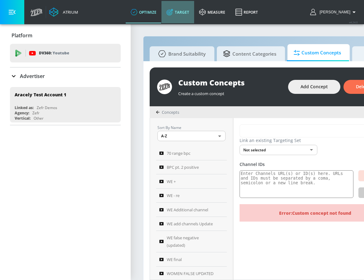
click at [187, 14] on link "Target" at bounding box center [177, 12] width 33 height 22
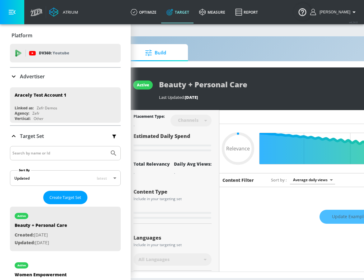
scroll to position [5, 24]
click at [7, 18] on button "button" at bounding box center [12, 12] width 24 height 24
type input "0.6"
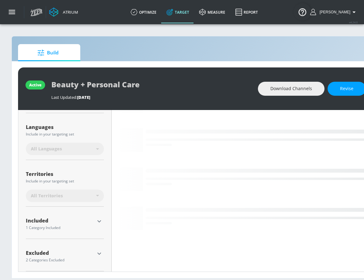
scroll to position [5, 2]
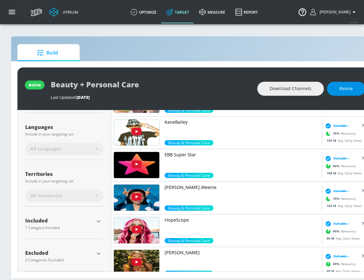
click at [349, 85] on span "Revise" at bounding box center [345, 89] width 13 height 8
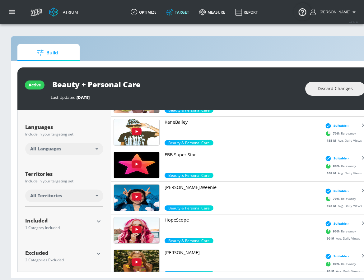
click at [145, 81] on input "Beauty + Personal Care" at bounding box center [128, 84] width 155 height 14
type input "dei hispanic voices"
click at [199, 81] on icon "button" at bounding box center [201, 84] width 6 height 6
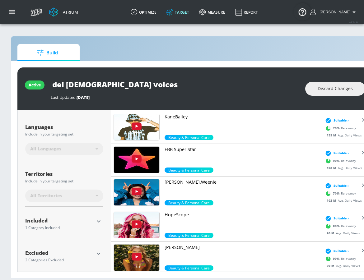
scroll to position [103, 0]
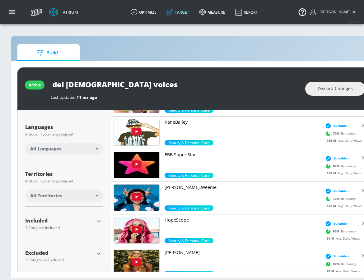
click at [99, 145] on div "All Languages" at bounding box center [64, 149] width 78 height 12
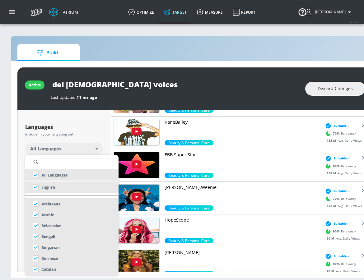
scroll to position [0, 2]
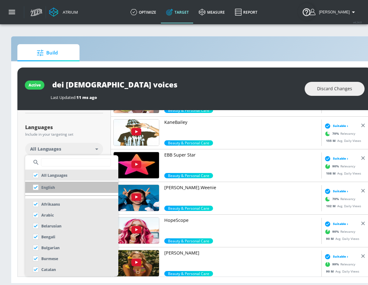
click at [51, 184] on p "English" at bounding box center [48, 187] width 14 height 7
checkbox input "false"
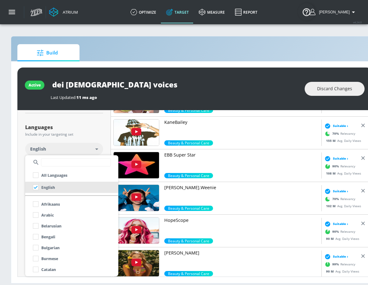
click at [78, 142] on div at bounding box center [184, 142] width 368 height 285
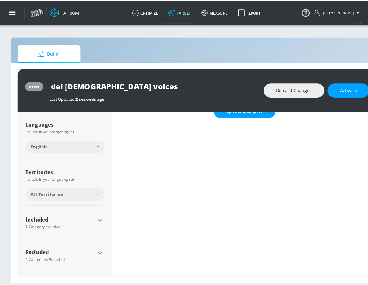
scroll to position [103, 0]
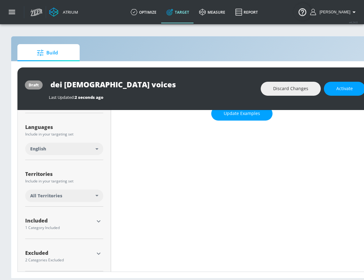
click at [92, 145] on div "English" at bounding box center [64, 149] width 78 height 12
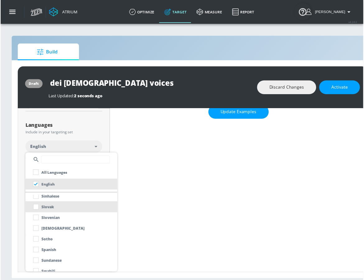
scroll to position [476, 0]
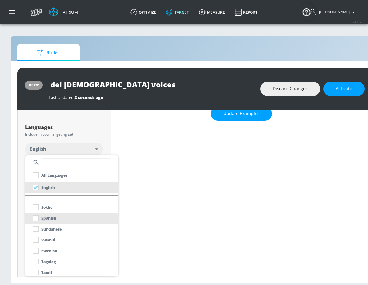
click at [49, 219] on p "Spanish" at bounding box center [48, 218] width 15 height 7
click at [106, 136] on div at bounding box center [184, 142] width 368 height 285
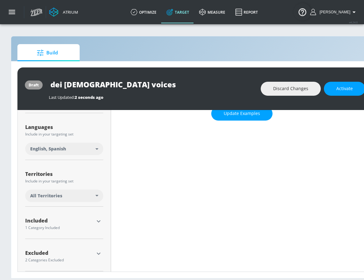
scroll to position [5, 2]
click at [93, 218] on div "Included" at bounding box center [59, 220] width 69 height 5
click at [97, 218] on icon "button" at bounding box center [98, 221] width 7 height 7
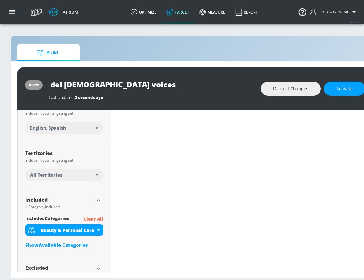
click at [94, 215] on p "Clear All" at bounding box center [94, 219] width 20 height 8
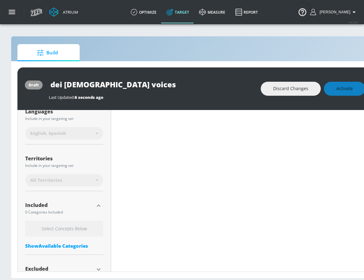
scroll to position [129, 0]
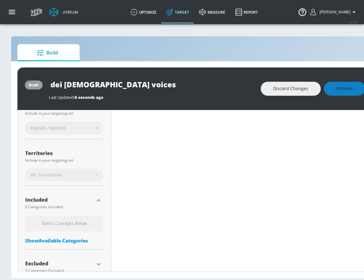
click at [54, 238] on div "Show Available Categories" at bounding box center [64, 241] width 78 height 6
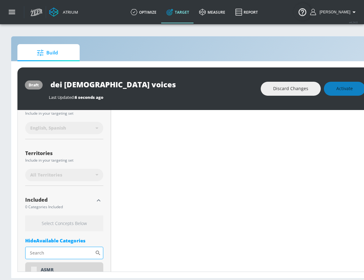
click at [62, 247] on input "Sort By" at bounding box center [60, 253] width 70 height 12
type input "h"
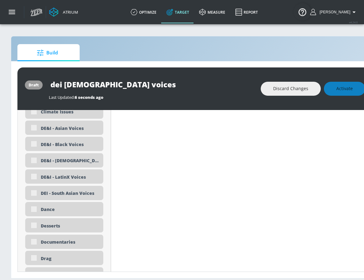
scroll to position [538, 0]
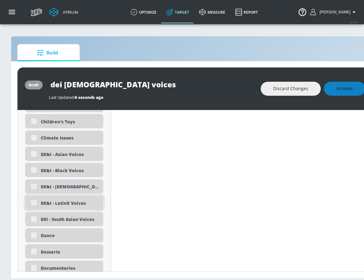
click at [62, 201] on div "DE&I - LatinX Voices" at bounding box center [70, 203] width 58 height 6
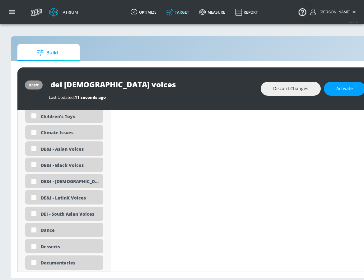
scroll to position [533, 0]
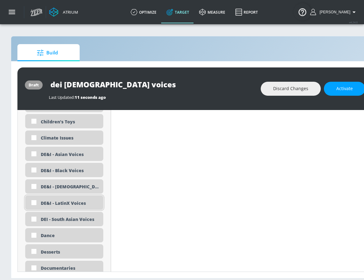
click at [40, 197] on div "DE&I - LatinX Voices" at bounding box center [64, 203] width 78 height 14
checkbox input "true"
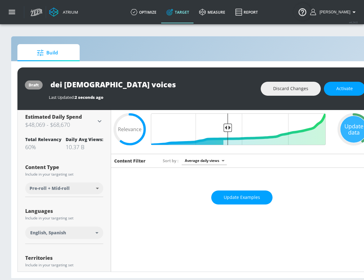
scroll to position [2, 0]
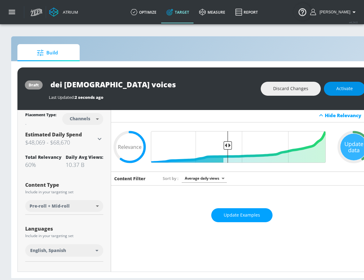
click at [350, 86] on span "Activate" at bounding box center [344, 89] width 16 height 8
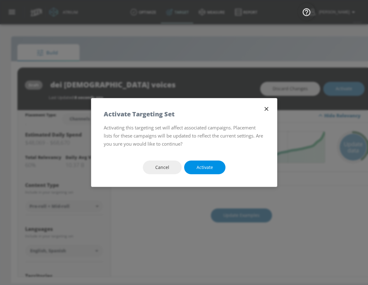
click at [213, 164] on button "Activate" at bounding box center [204, 167] width 41 height 14
